Goal: Find specific page/section: Find specific page/section

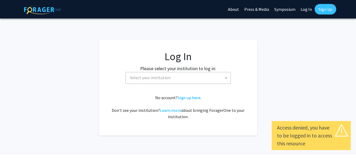
select select
click at [161, 74] on span "Select your institution" at bounding box center [179, 77] width 103 height 11
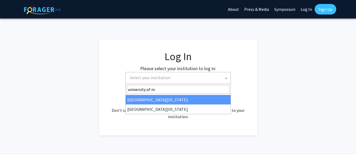
type input "university of m"
select select "31"
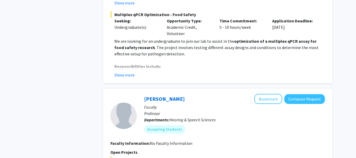
scroll to position [1221, 0]
